Goal: Transaction & Acquisition: Purchase product/service

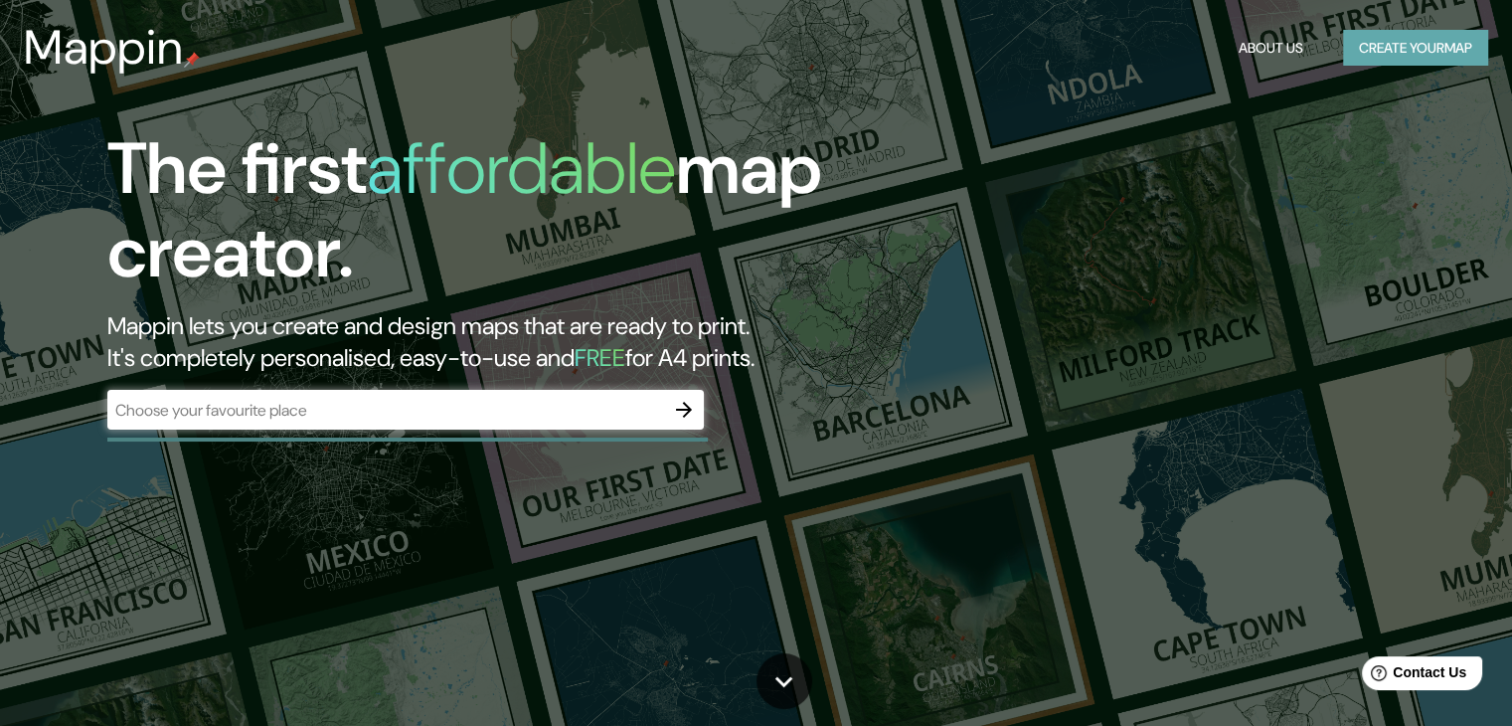
click at [1383, 47] on button "Create your map" at bounding box center [1415, 48] width 145 height 37
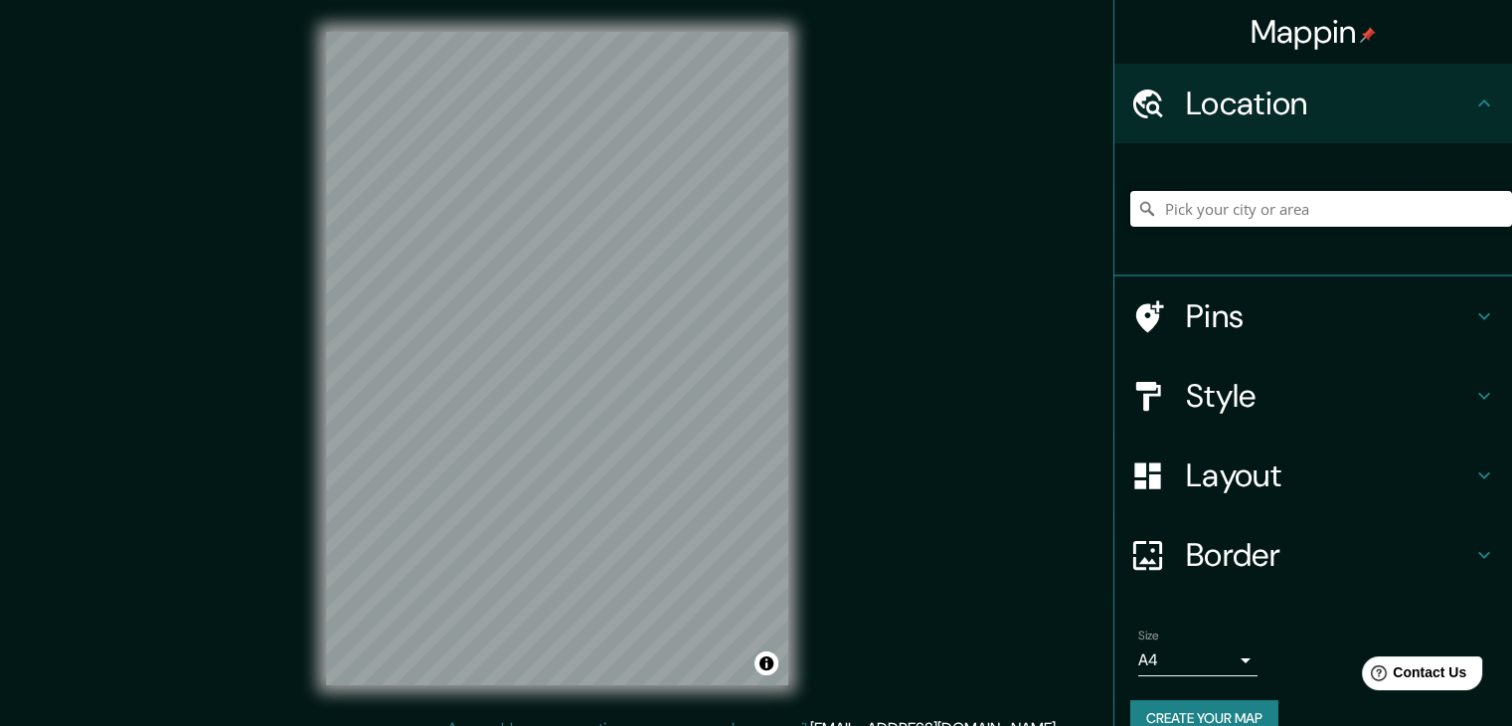
click at [1279, 215] on input "Pick your city or area" at bounding box center [1322, 209] width 382 height 36
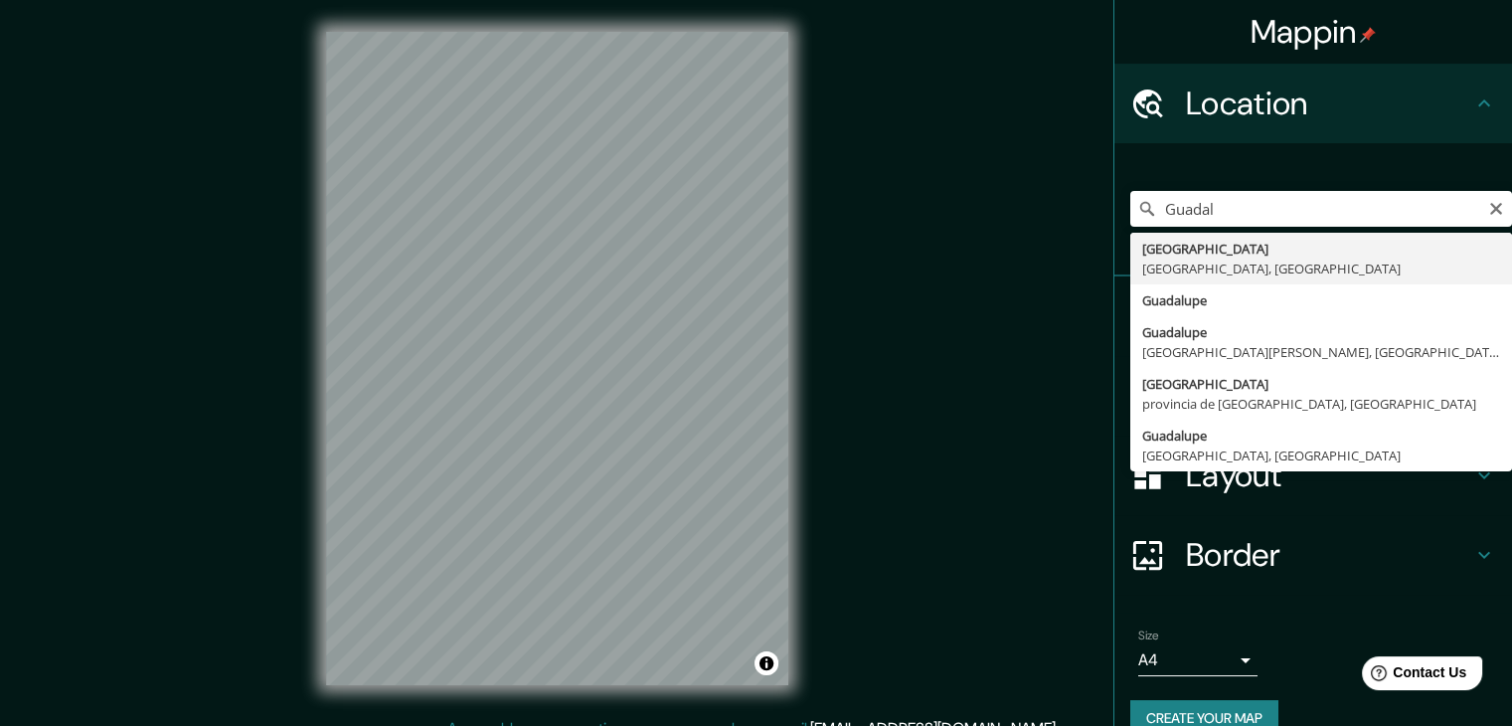
type input "[GEOGRAPHIC_DATA], [GEOGRAPHIC_DATA], [GEOGRAPHIC_DATA]"
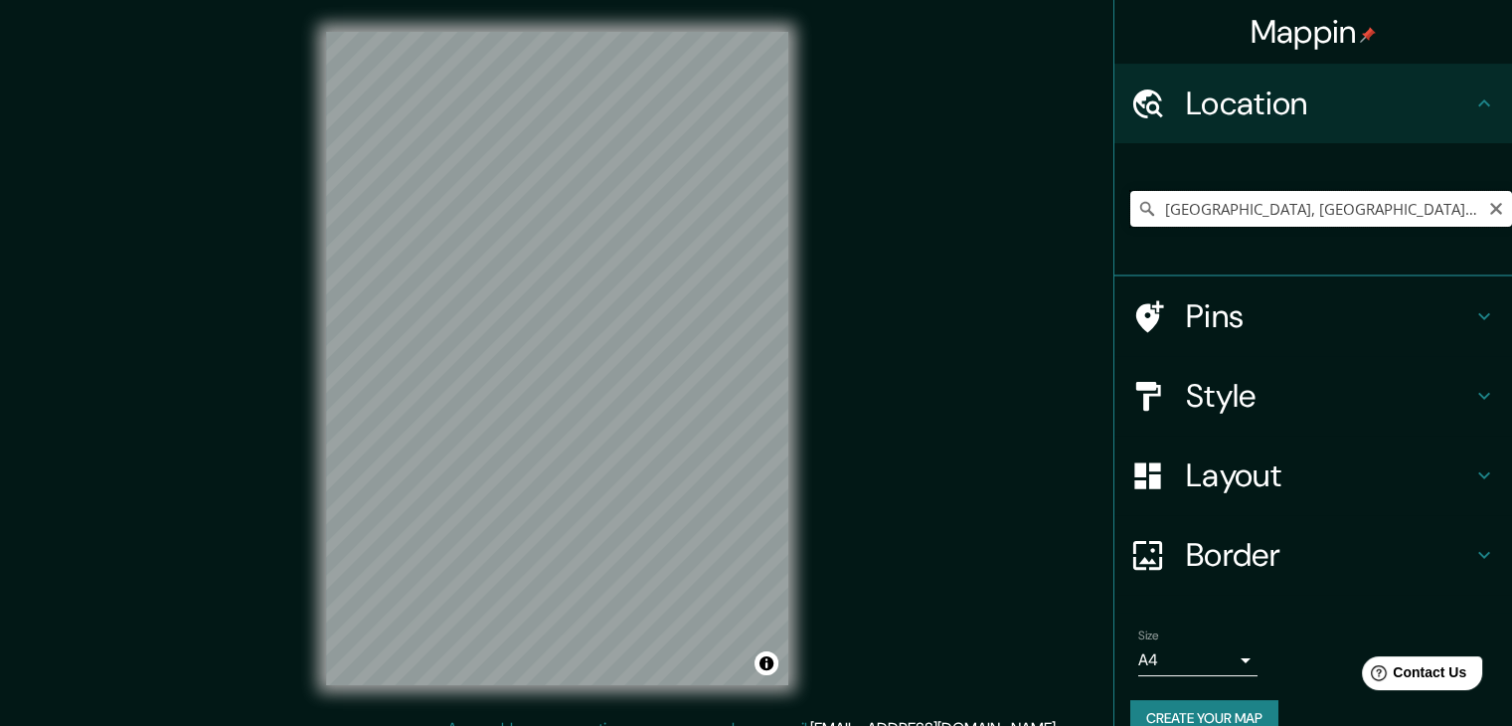
click at [1359, 218] on input "[GEOGRAPHIC_DATA], [GEOGRAPHIC_DATA], [GEOGRAPHIC_DATA]" at bounding box center [1322, 209] width 382 height 36
click at [1475, 215] on div "[GEOGRAPHIC_DATA], [GEOGRAPHIC_DATA], [GEOGRAPHIC_DATA]" at bounding box center [1322, 209] width 382 height 36
click at [1489, 215] on icon "Clear" at bounding box center [1497, 209] width 16 height 16
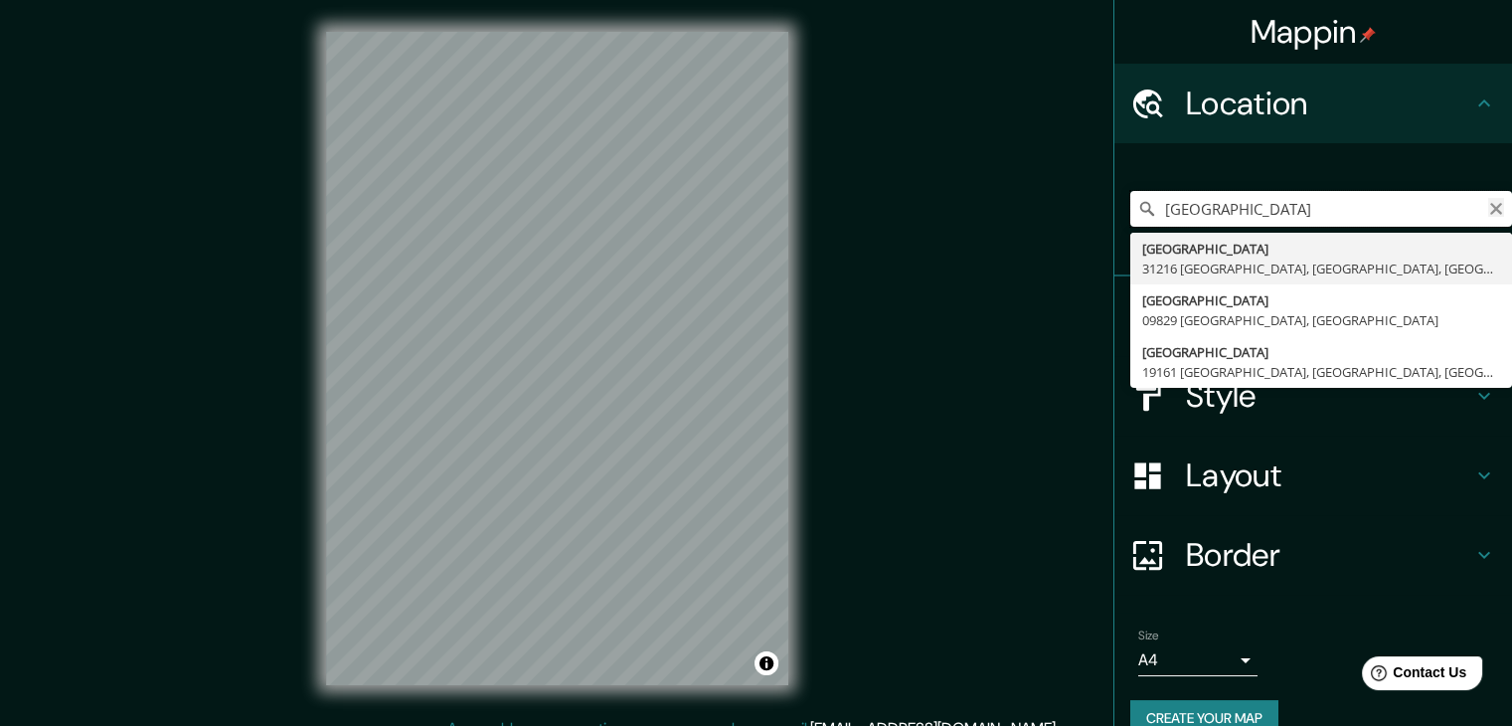
type input "[GEOGRAPHIC_DATA]"
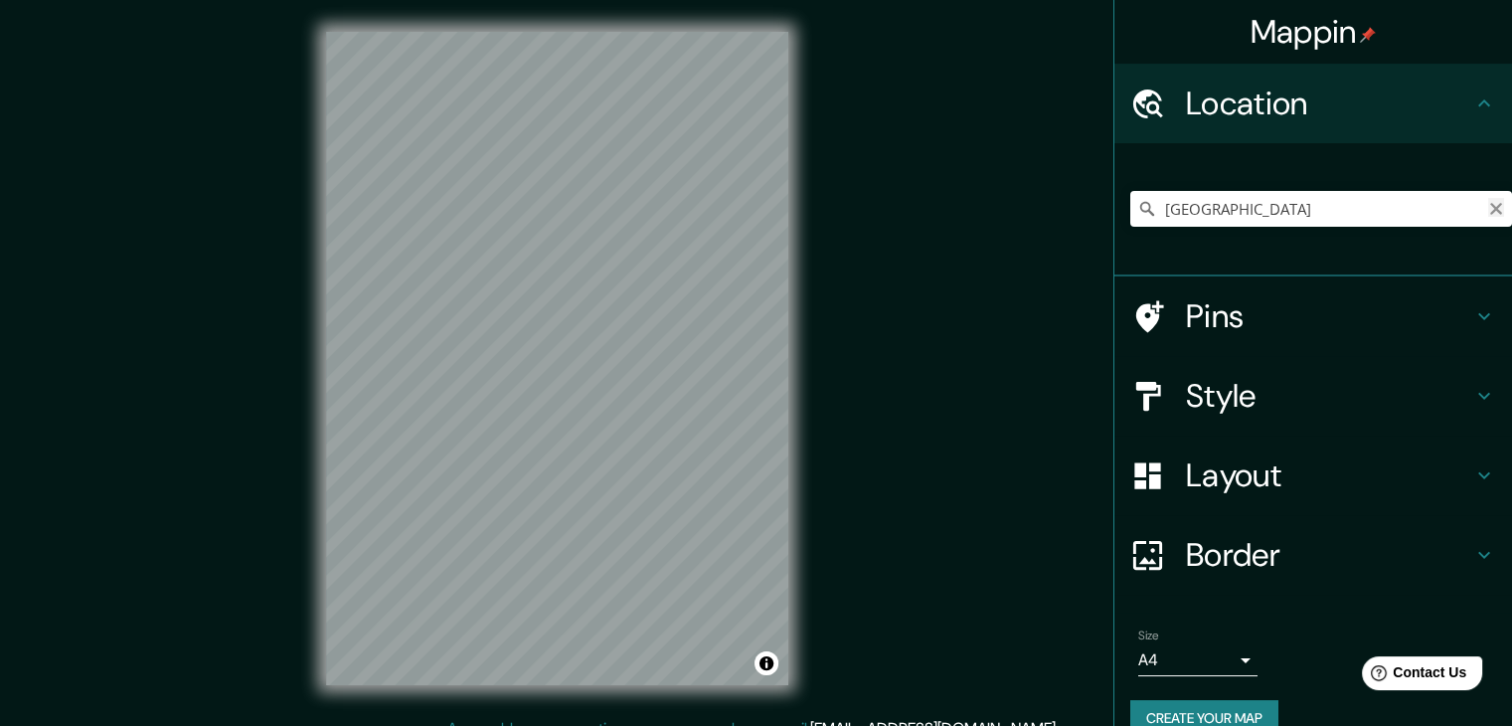
click at [1489, 212] on icon "Clear" at bounding box center [1497, 209] width 16 height 16
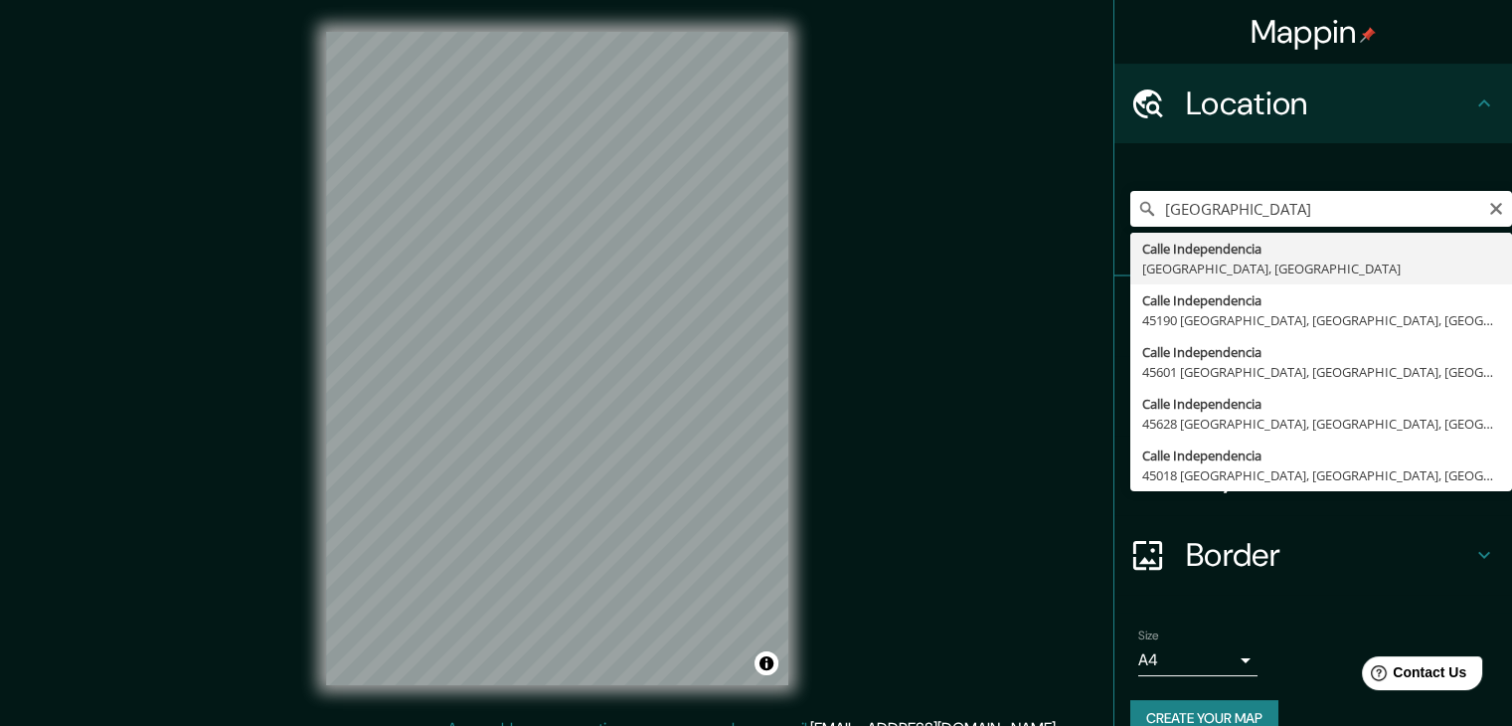
type input "[GEOGRAPHIC_DATA]"
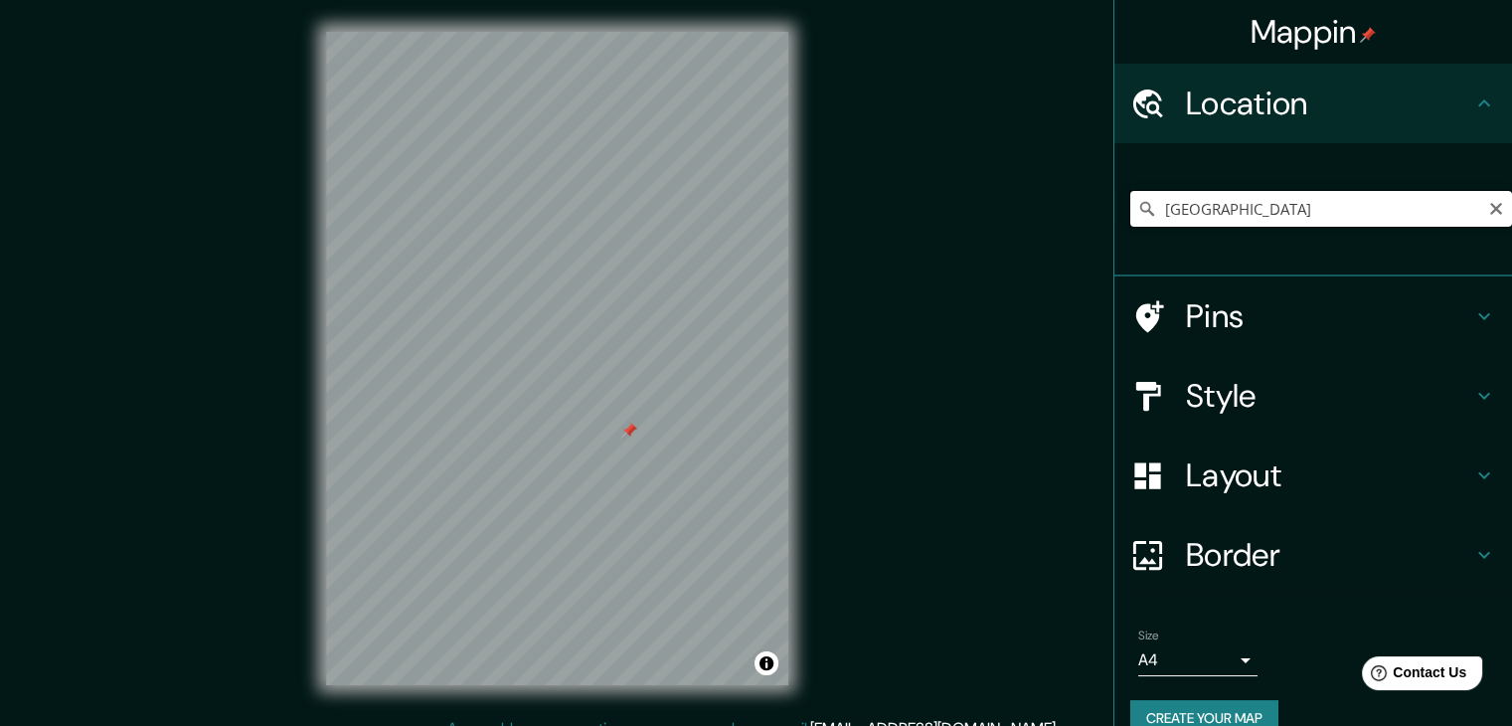
click at [1362, 223] on input "[GEOGRAPHIC_DATA]" at bounding box center [1322, 209] width 382 height 36
click at [1424, 212] on input "[GEOGRAPHIC_DATA]" at bounding box center [1322, 209] width 382 height 36
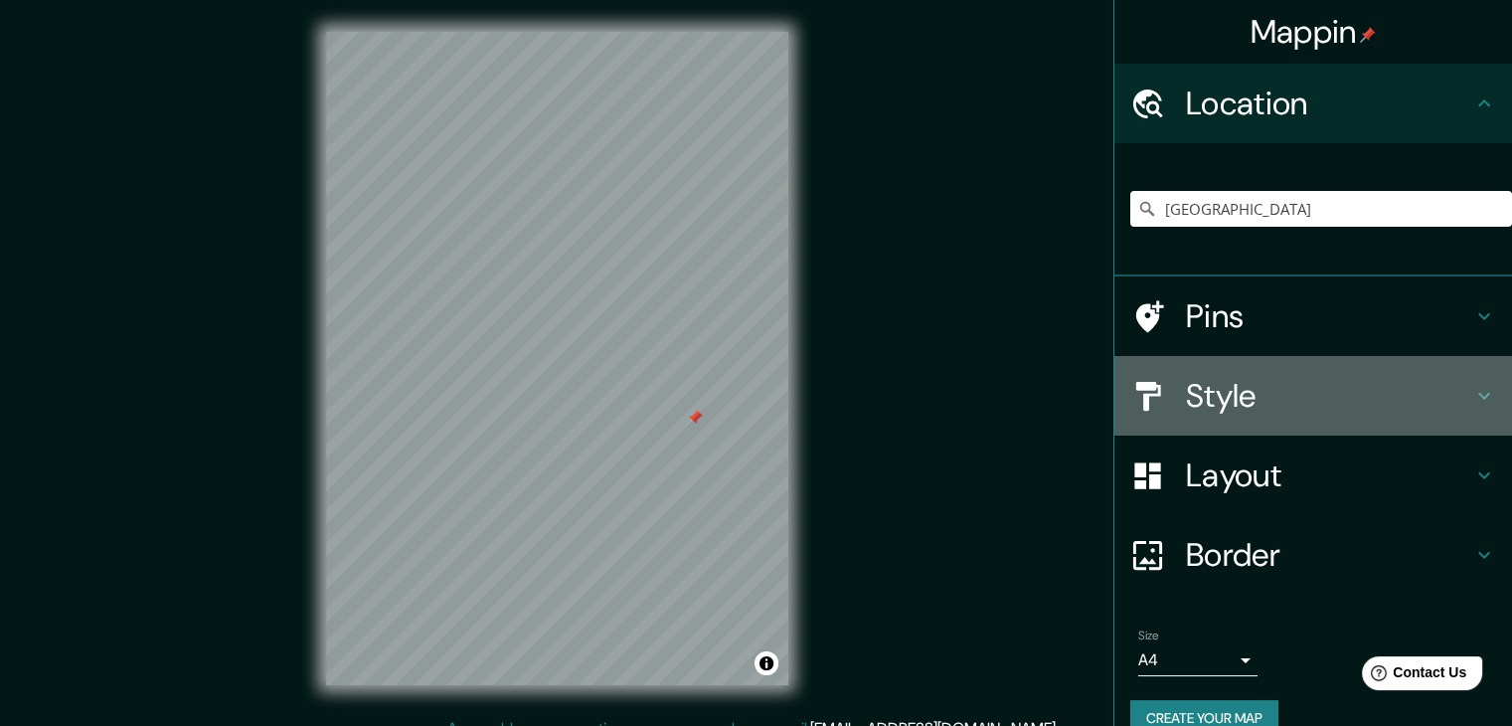
click at [1318, 388] on h4 "Style" at bounding box center [1329, 396] width 286 height 40
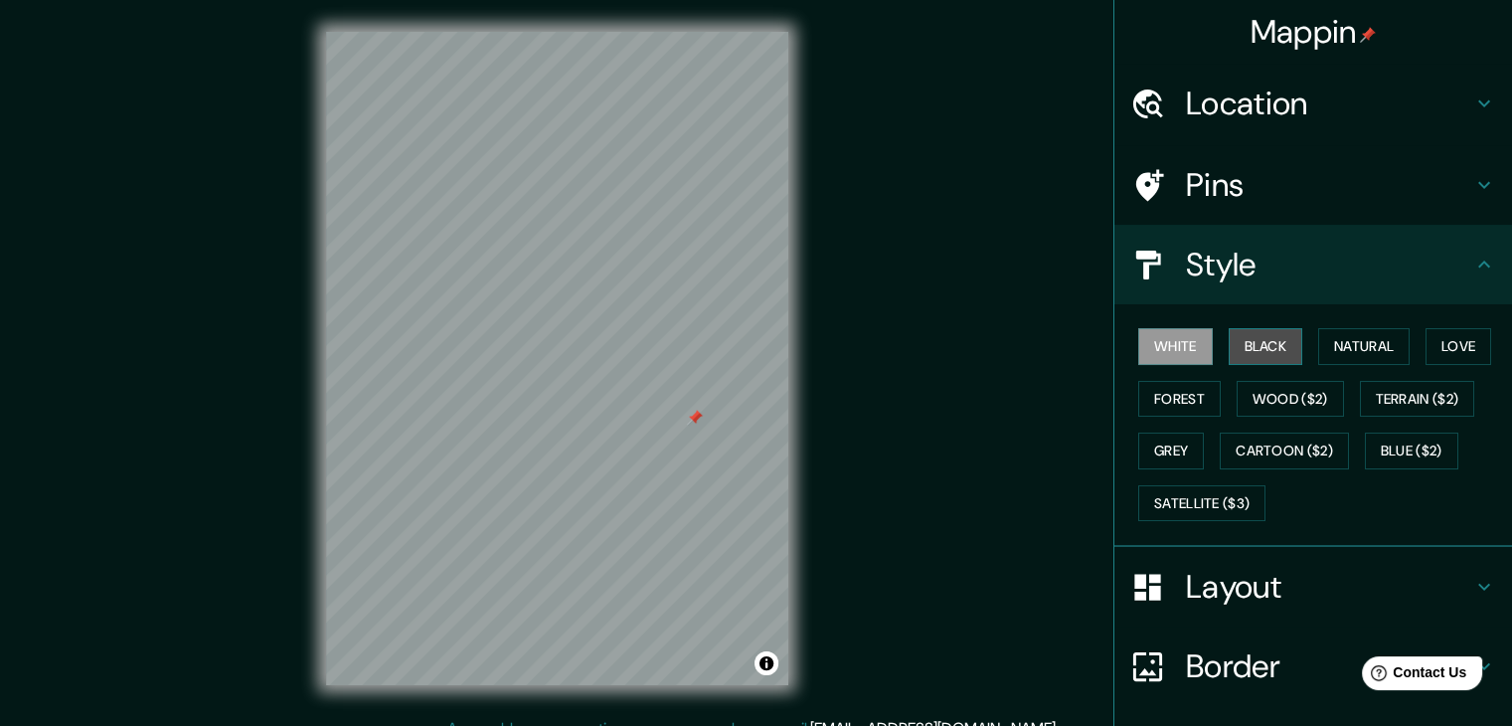
click at [1279, 345] on button "Black" at bounding box center [1266, 346] width 75 height 37
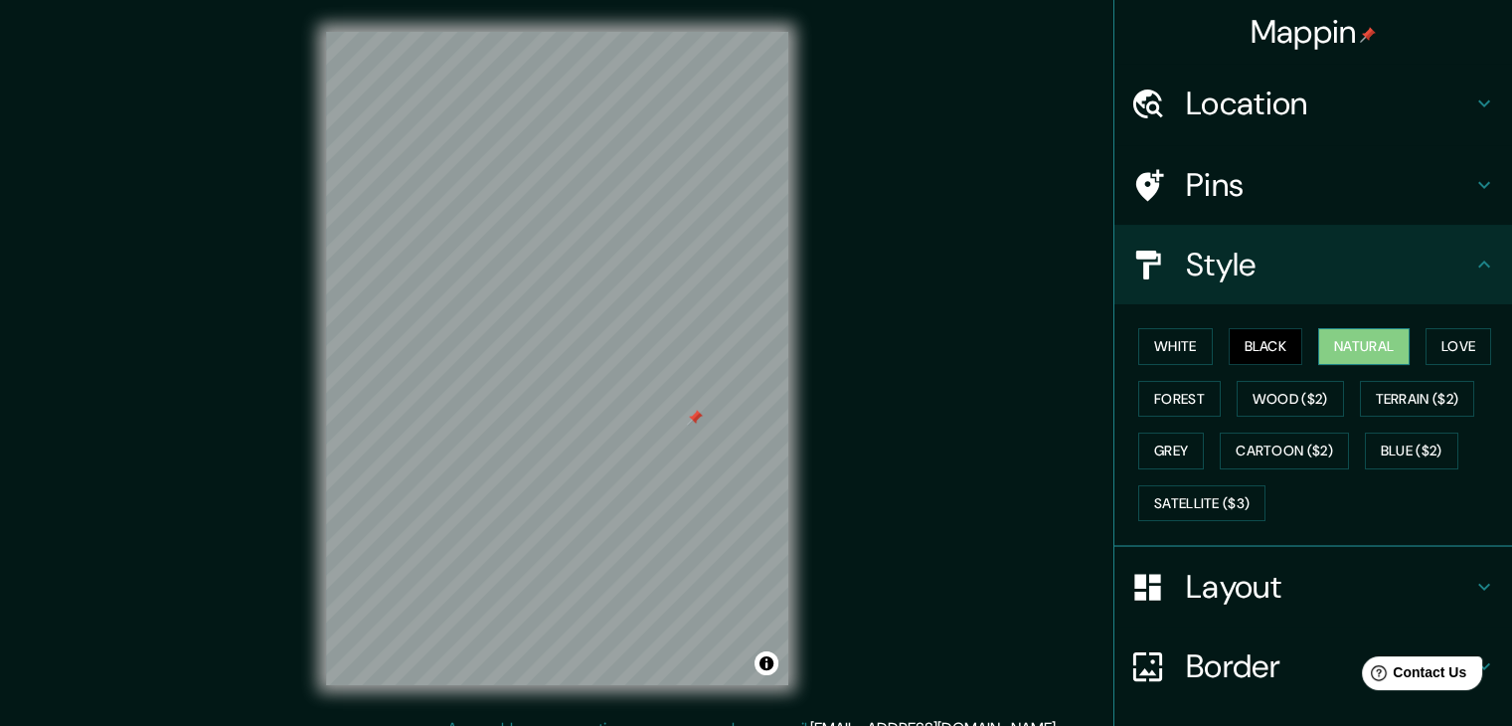
click at [1344, 345] on button "Natural" at bounding box center [1364, 346] width 91 height 37
click at [1438, 337] on button "Love" at bounding box center [1459, 346] width 66 height 37
click at [1368, 342] on button "Natural" at bounding box center [1364, 346] width 91 height 37
click at [1448, 342] on button "Love" at bounding box center [1459, 346] width 66 height 37
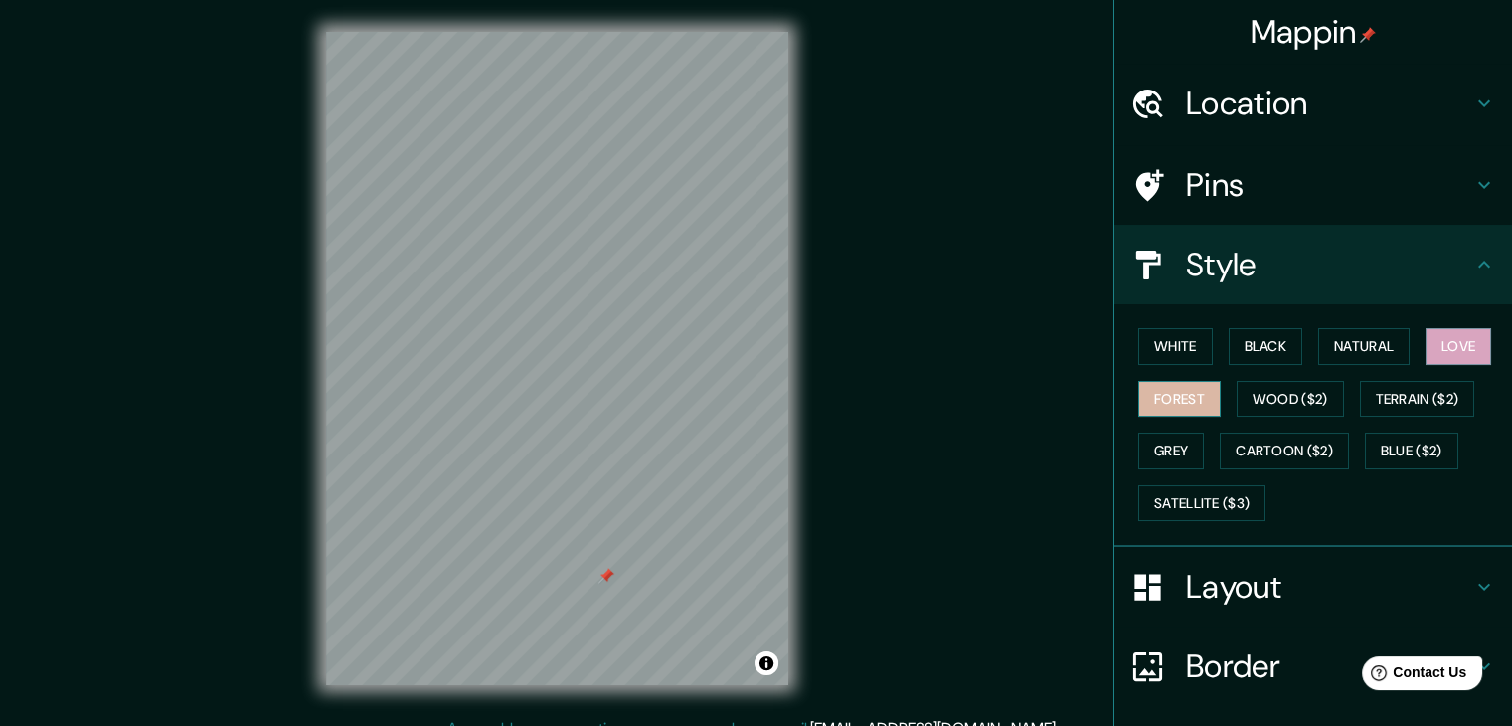
click at [1178, 393] on button "Forest" at bounding box center [1180, 399] width 83 height 37
click at [1277, 399] on button "Wood ($2)" at bounding box center [1290, 399] width 107 height 37
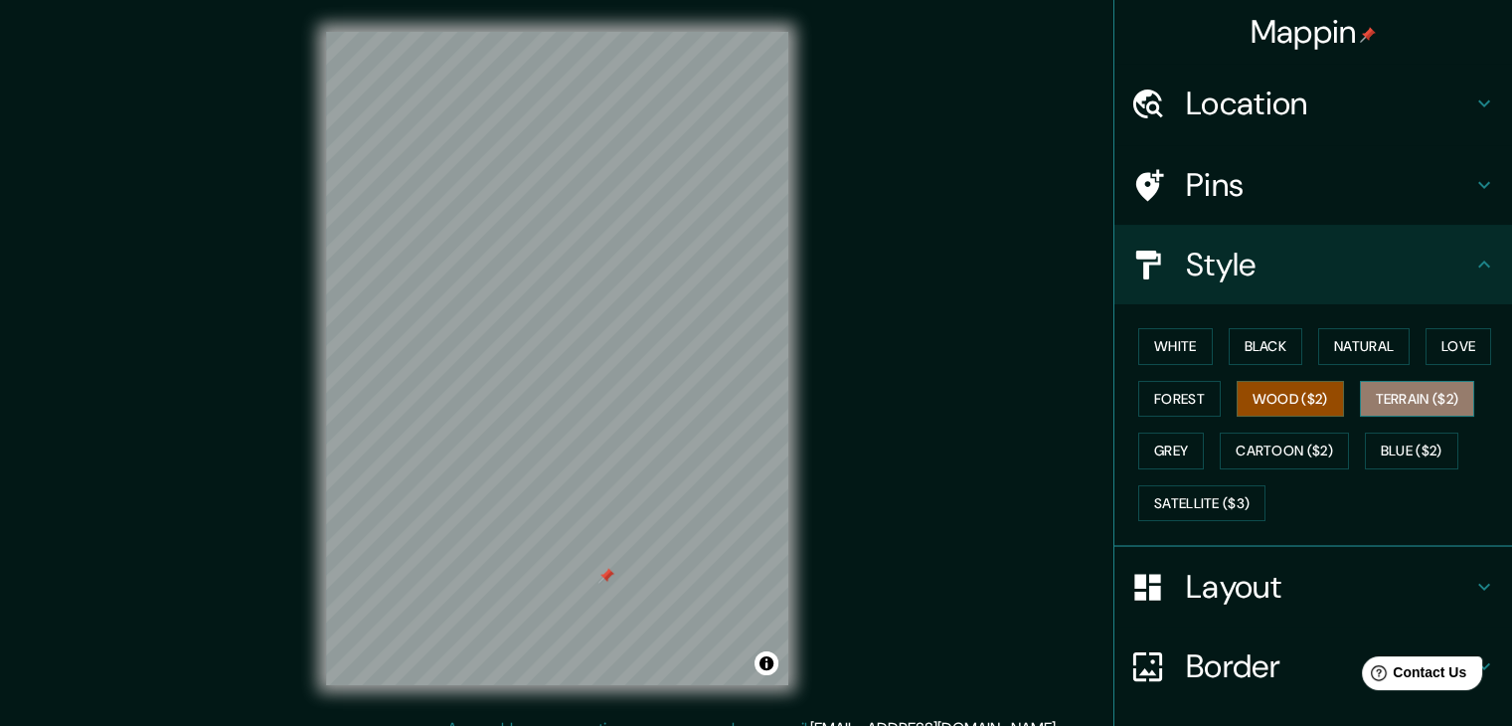
click at [1372, 395] on button "Terrain ($2)" at bounding box center [1417, 399] width 115 height 37
click at [1171, 443] on button "Grey" at bounding box center [1172, 451] width 66 height 37
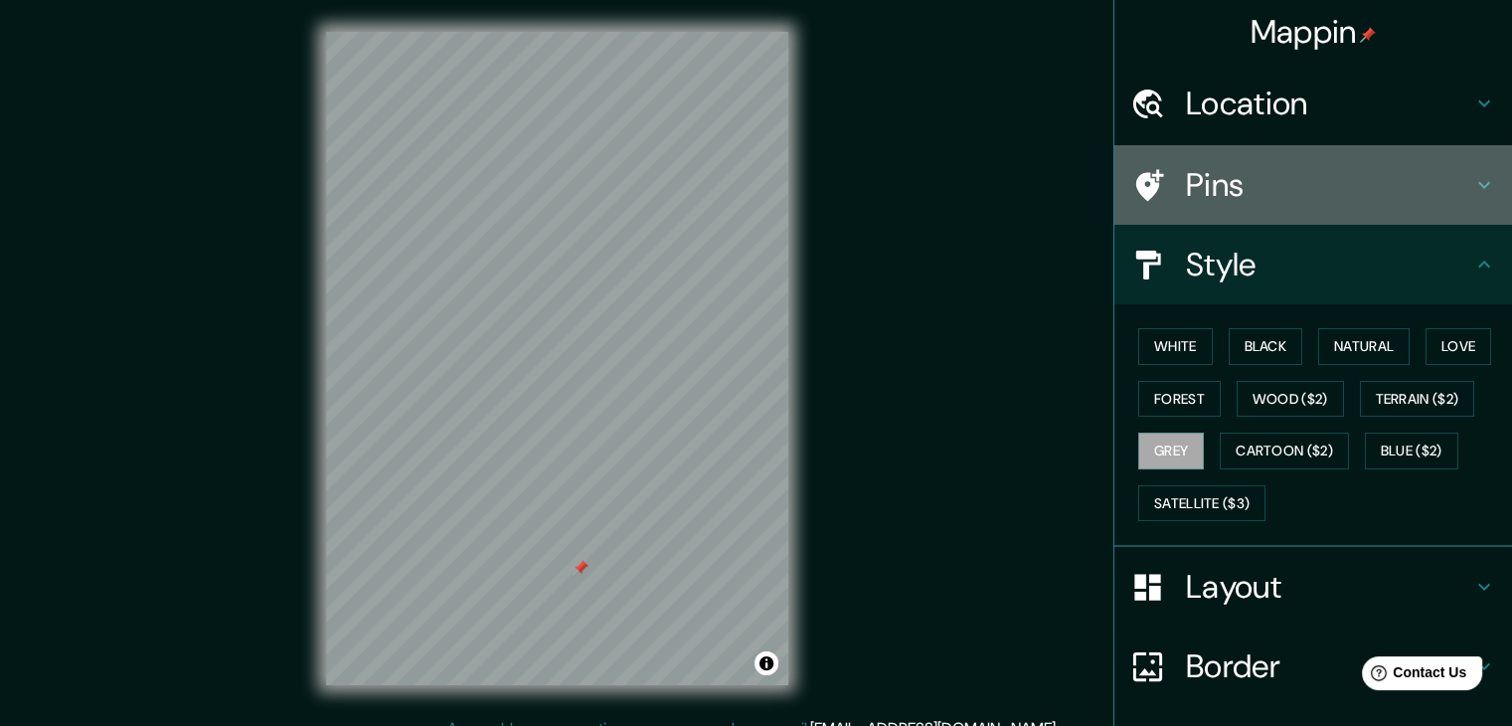
click at [1351, 191] on h4 "Pins" at bounding box center [1329, 185] width 286 height 40
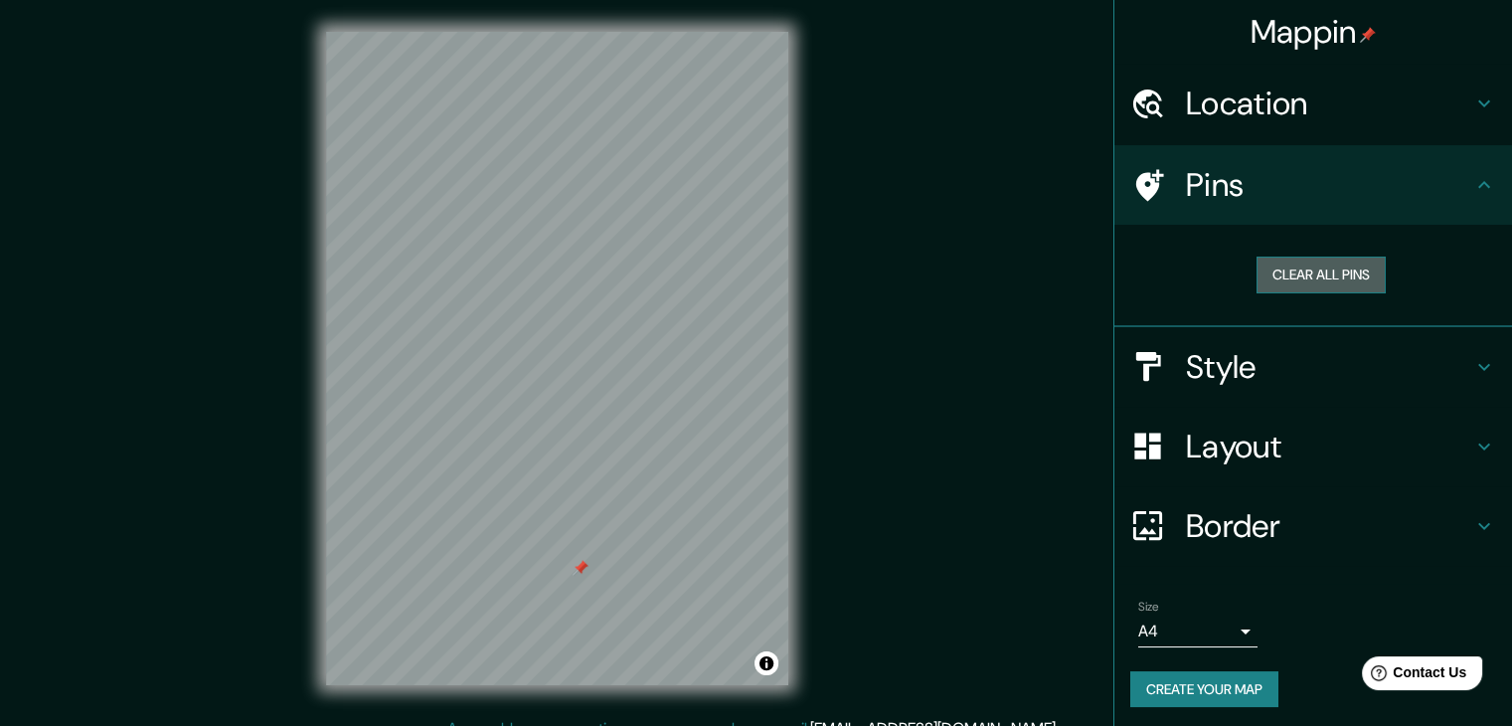
click at [1321, 282] on button "Clear all pins" at bounding box center [1321, 275] width 129 height 37
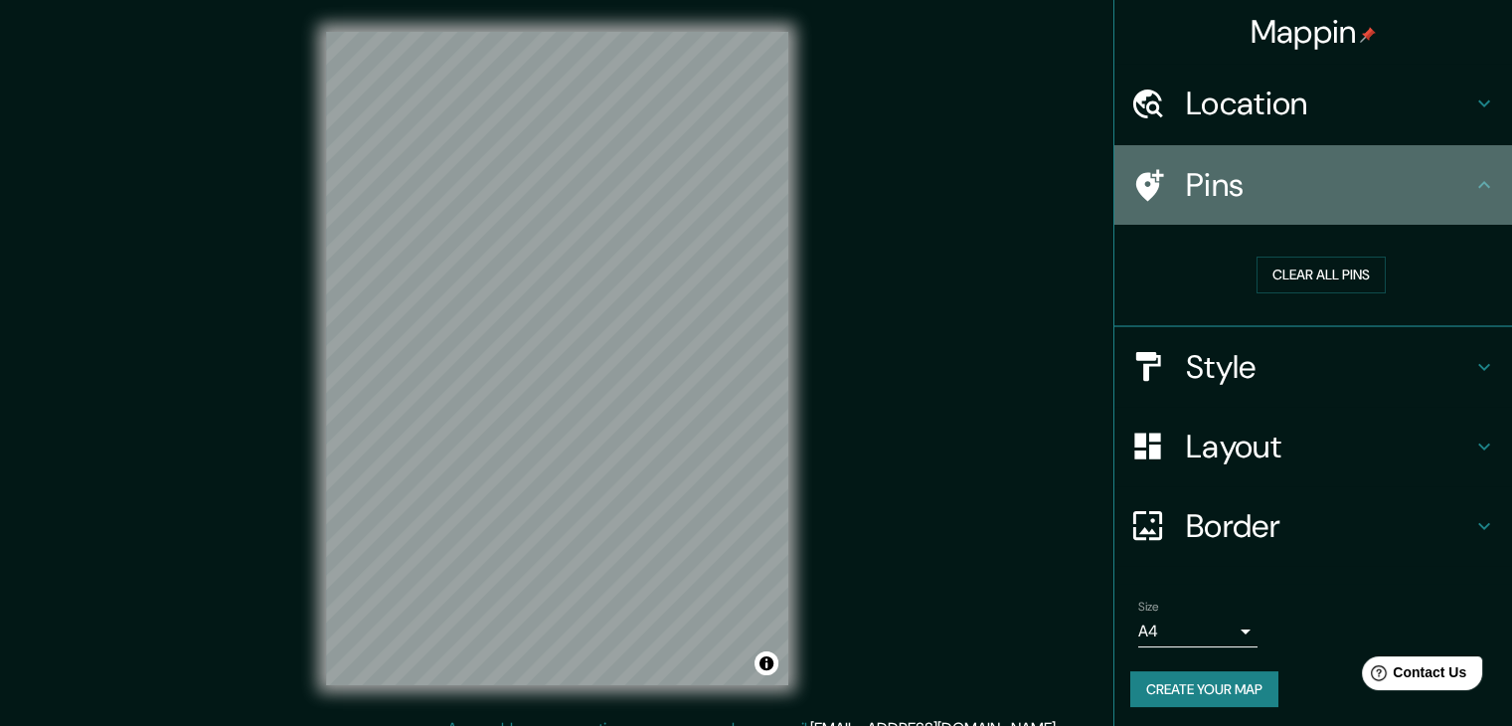
click at [1345, 207] on div "Pins" at bounding box center [1314, 185] width 398 height 80
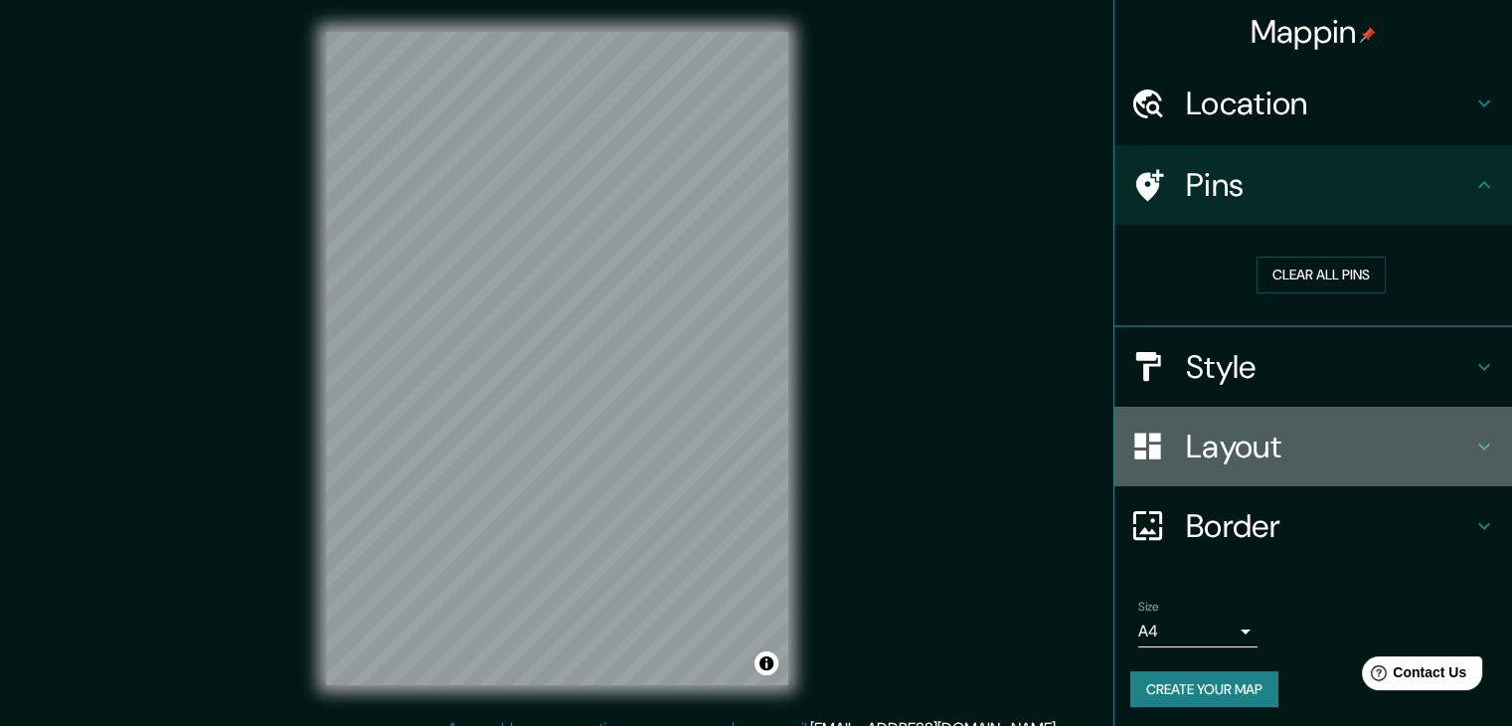
click at [1293, 444] on h4 "Layout" at bounding box center [1329, 447] width 286 height 40
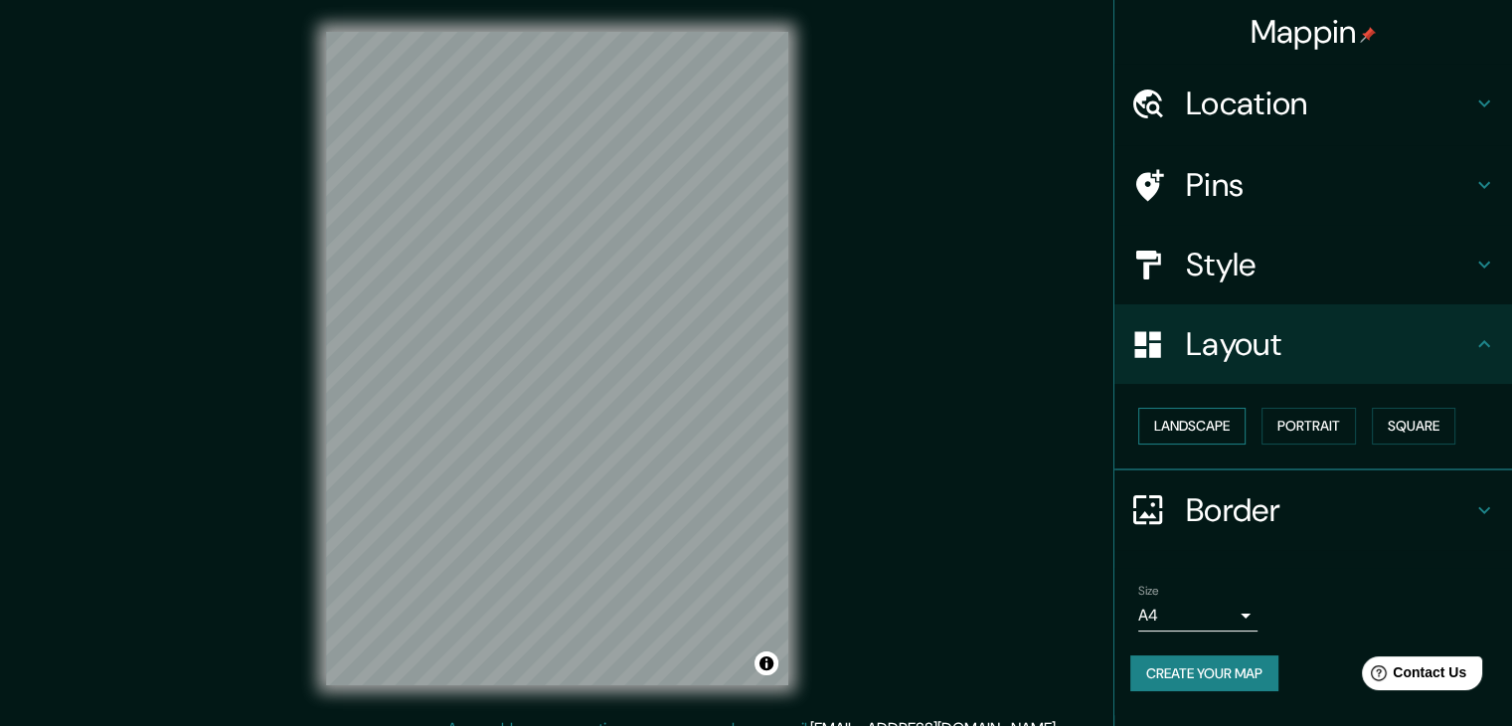
click at [1213, 427] on button "Landscape" at bounding box center [1192, 426] width 107 height 37
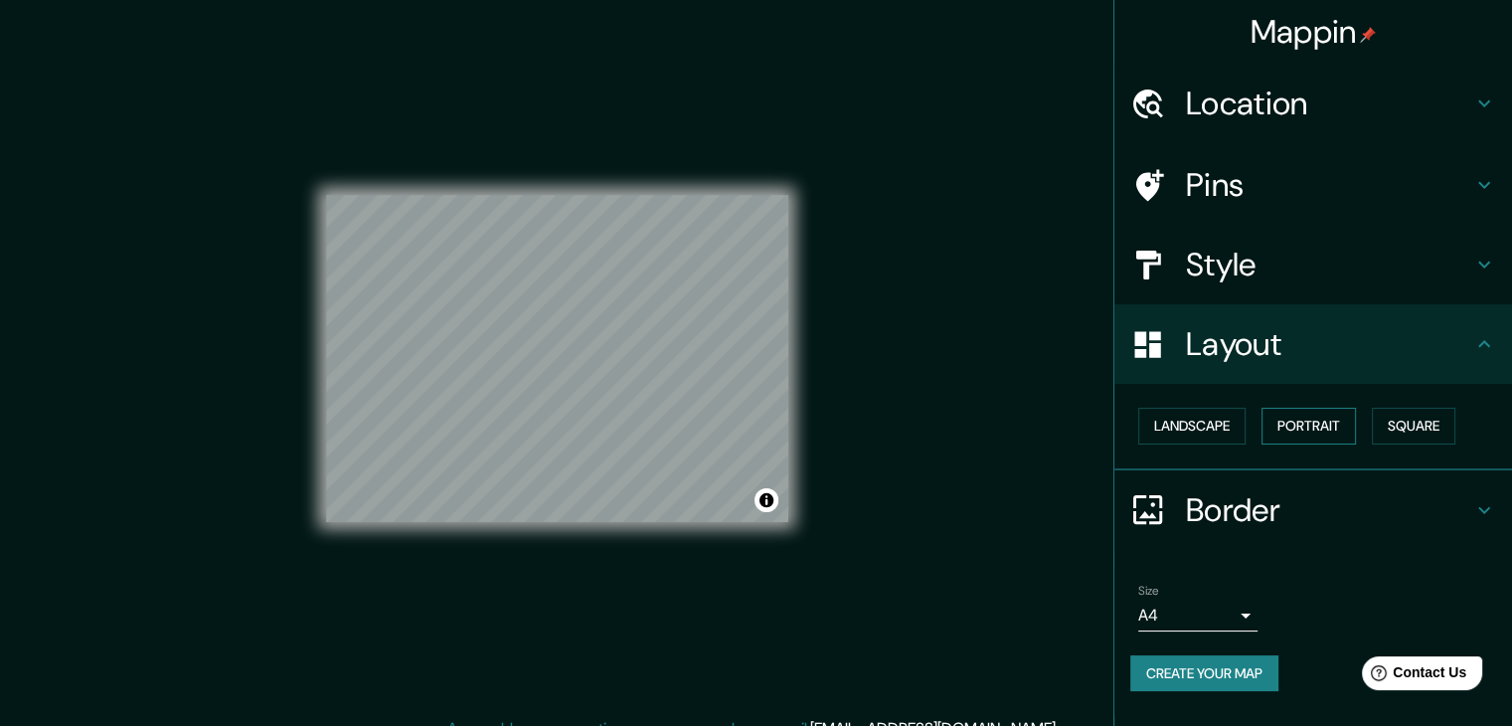
click at [1311, 431] on button "Portrait" at bounding box center [1309, 426] width 94 height 37
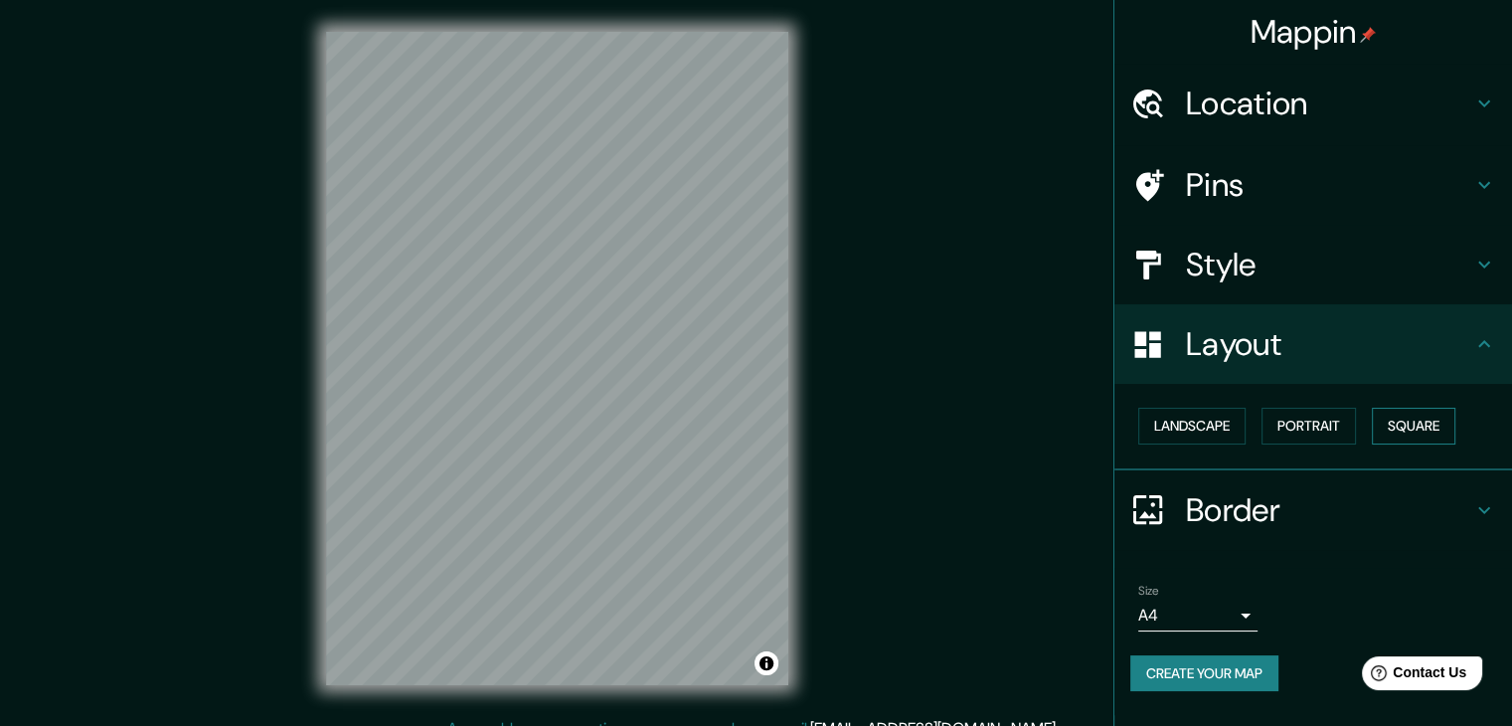
click at [1409, 432] on button "Square" at bounding box center [1414, 426] width 84 height 37
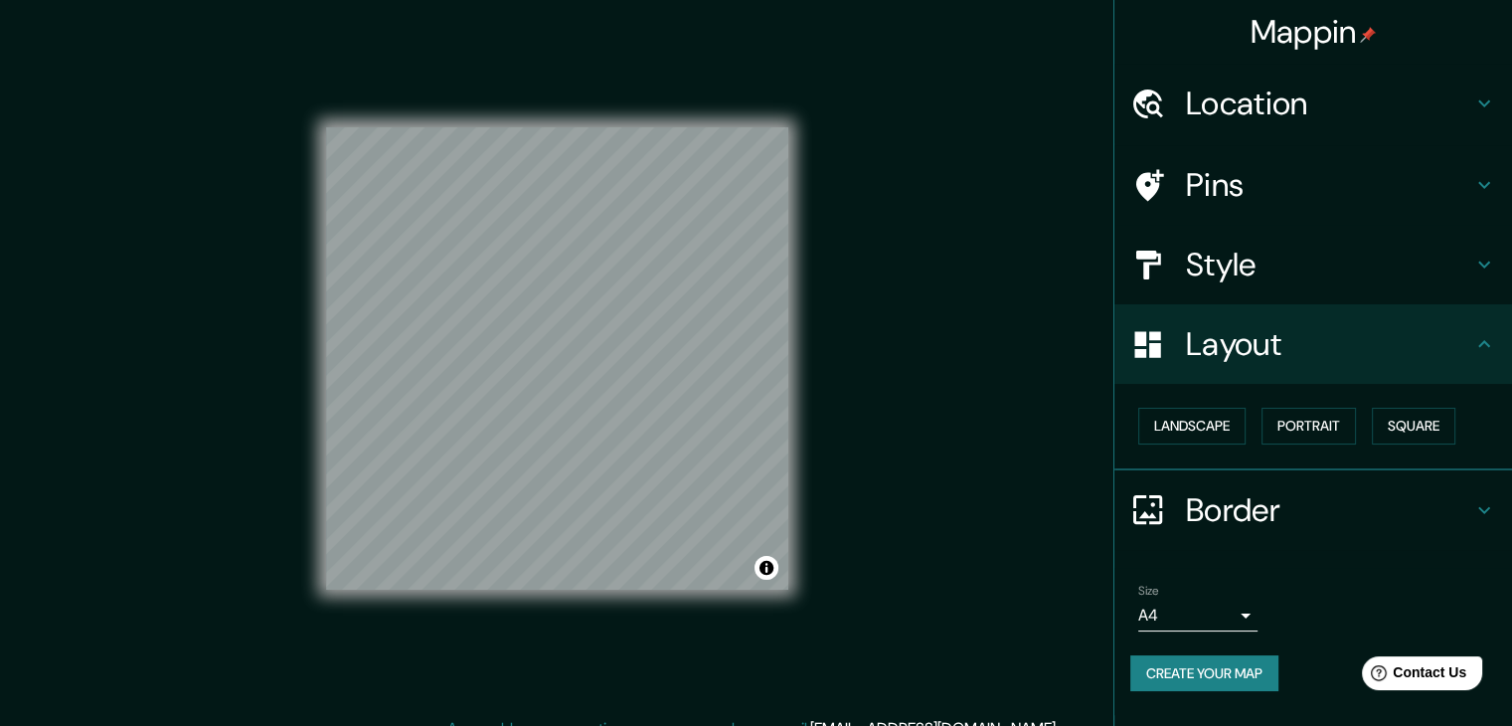
click at [1201, 442] on div "Landscape [GEOGRAPHIC_DATA]" at bounding box center [1322, 426] width 382 height 53
click at [1194, 439] on button "Landscape" at bounding box center [1192, 426] width 107 height 37
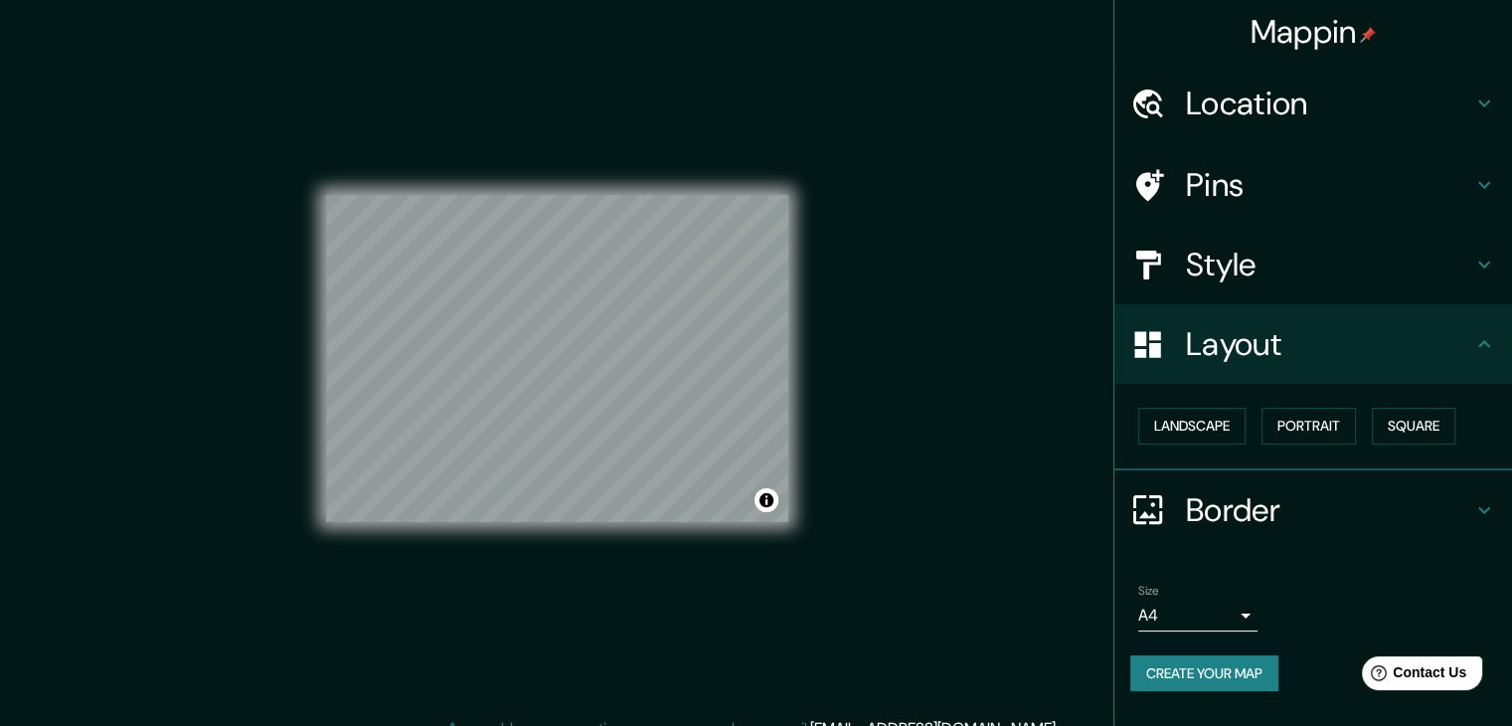
click at [1282, 366] on div "Layout" at bounding box center [1314, 344] width 398 height 80
click at [1232, 431] on button "Landscape" at bounding box center [1192, 426] width 107 height 37
click at [1331, 431] on button "Portrait" at bounding box center [1309, 426] width 94 height 37
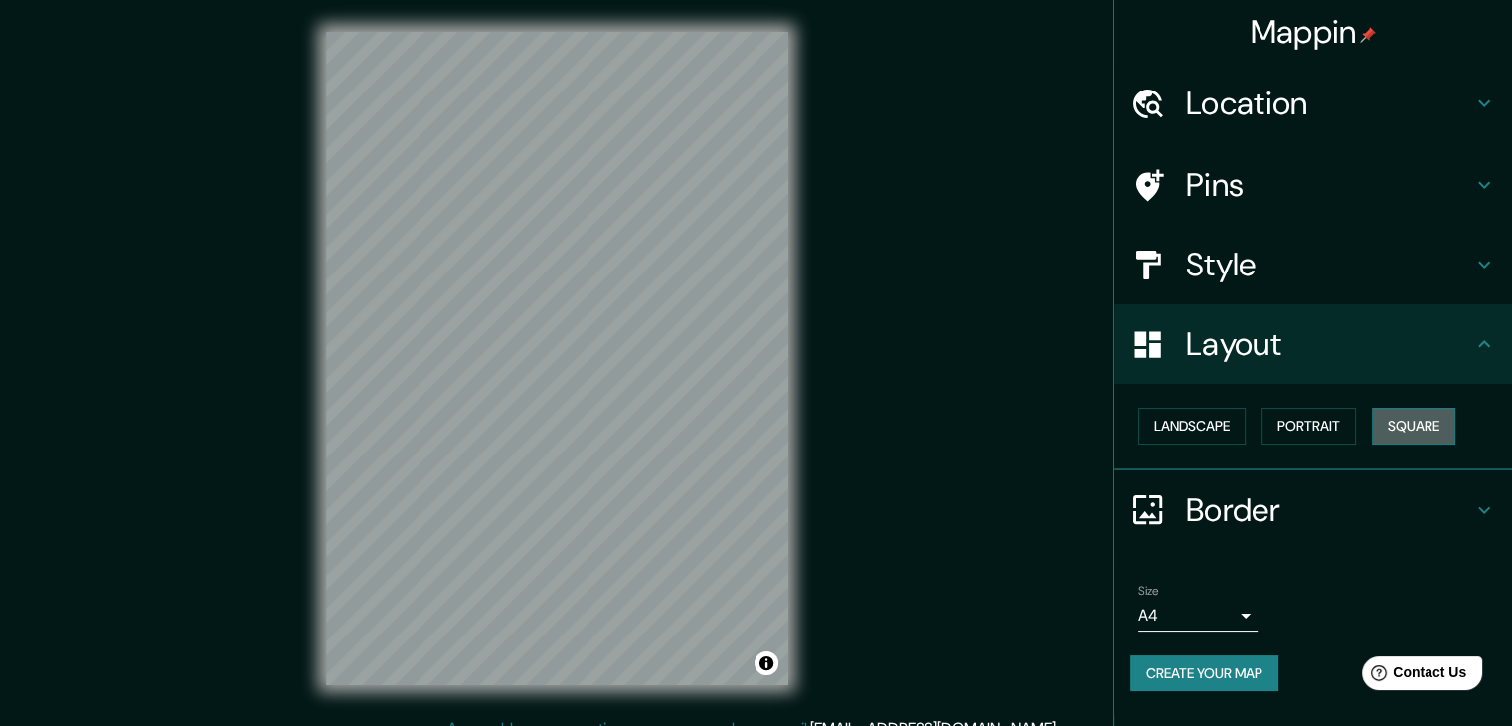
click at [1405, 423] on button "Square" at bounding box center [1414, 426] width 84 height 37
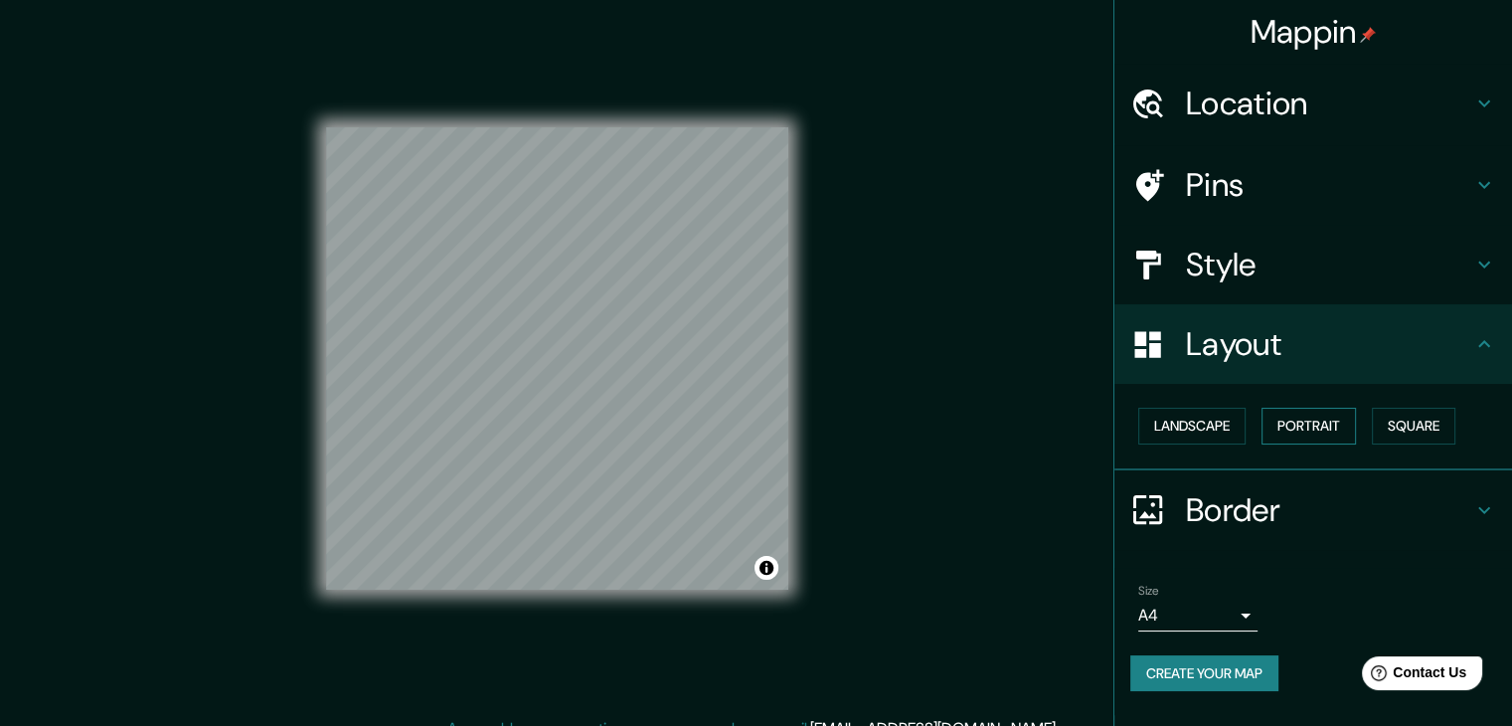
click at [1330, 422] on button "Portrait" at bounding box center [1309, 426] width 94 height 37
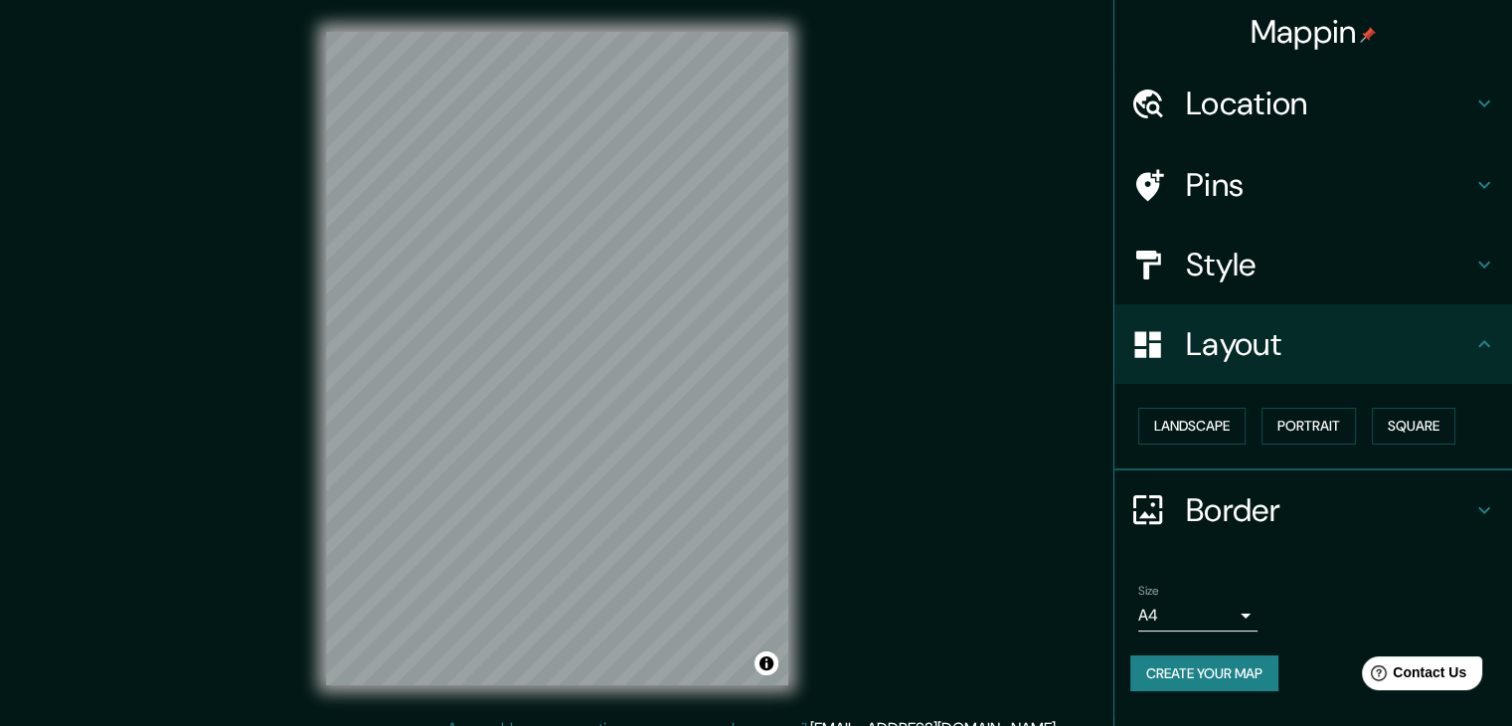
click at [791, 433] on div "© Mapbox © OpenStreetMap Improve this map" at bounding box center [557, 358] width 526 height 717
click at [1440, 435] on button "Square" at bounding box center [1414, 426] width 84 height 37
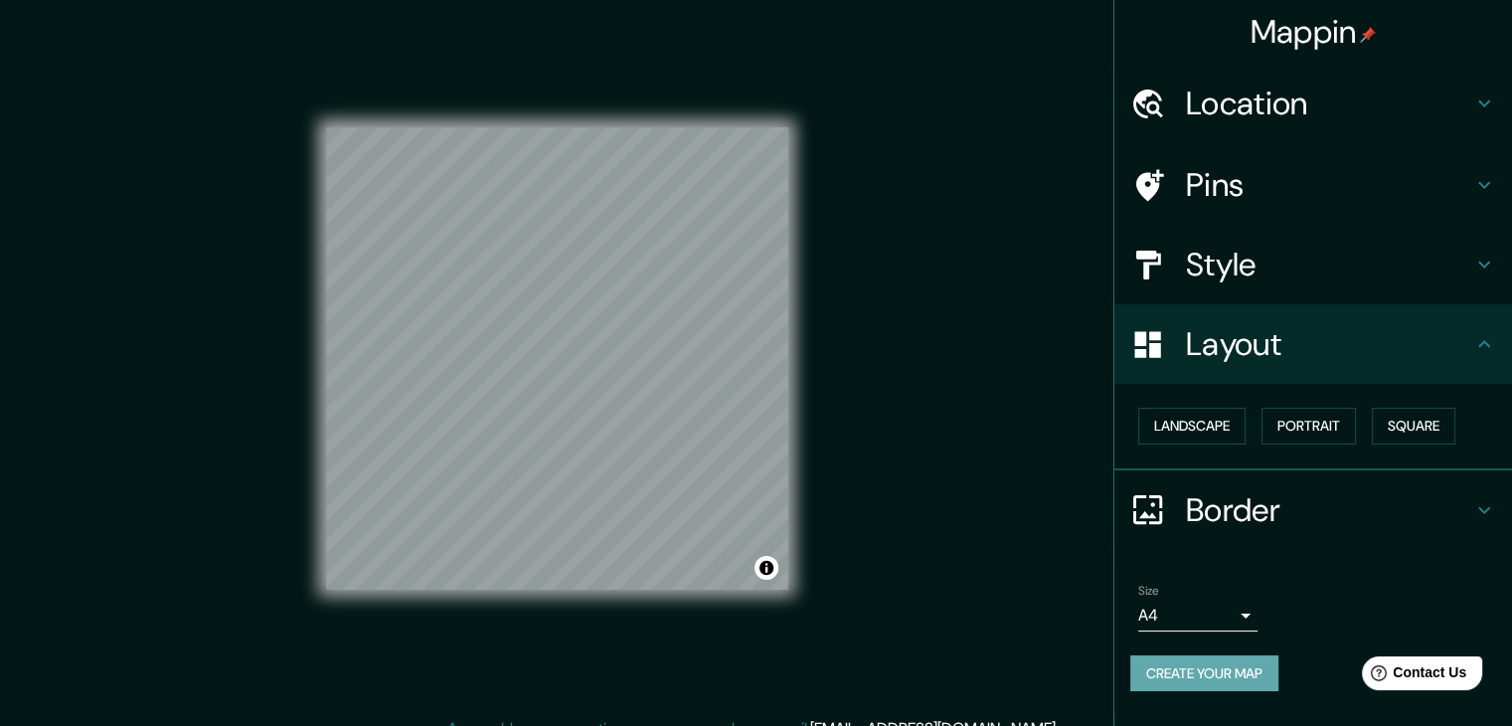
click at [1271, 667] on button "Create your map" at bounding box center [1205, 673] width 148 height 37
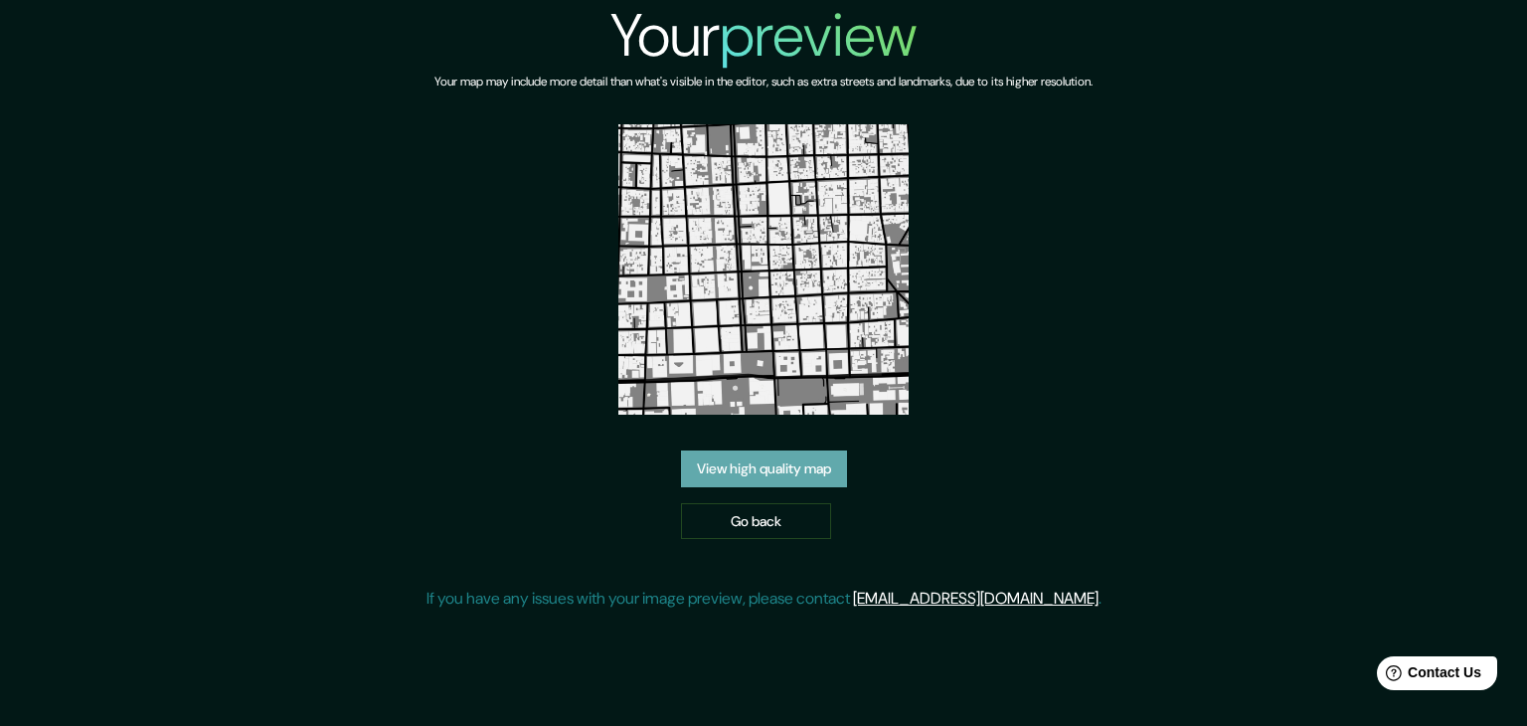
click at [782, 467] on link "View high quality map" at bounding box center [764, 468] width 166 height 37
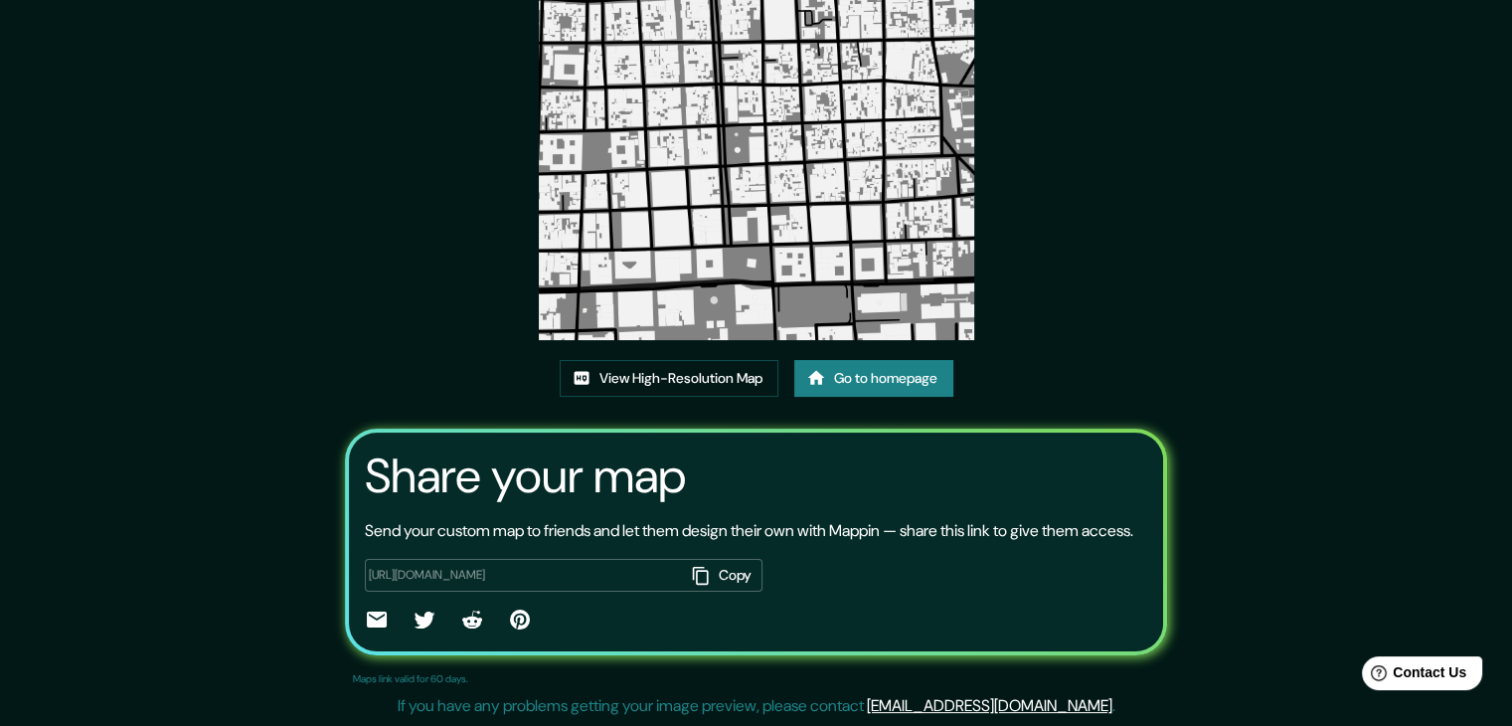
scroll to position [207, 0]
click at [682, 360] on link "View High-Resolution Map" at bounding box center [669, 378] width 219 height 37
click at [812, 201] on img at bounding box center [757, 123] width 436 height 436
click at [708, 580] on button "Copy" at bounding box center [724, 575] width 78 height 33
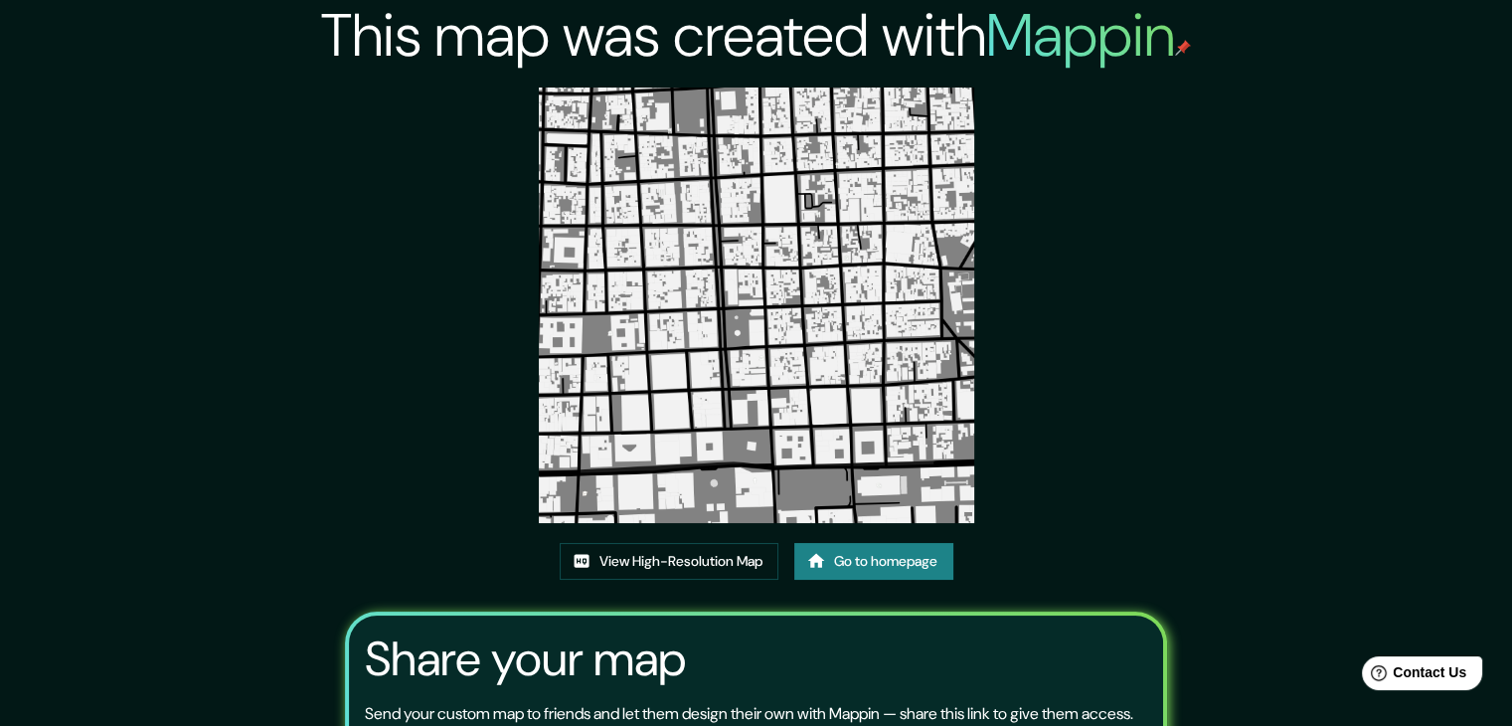
click at [847, 384] on img at bounding box center [757, 306] width 436 height 436
click at [694, 554] on link "View High-Resolution Map" at bounding box center [669, 561] width 219 height 37
